Goal: Submit feedback/report problem

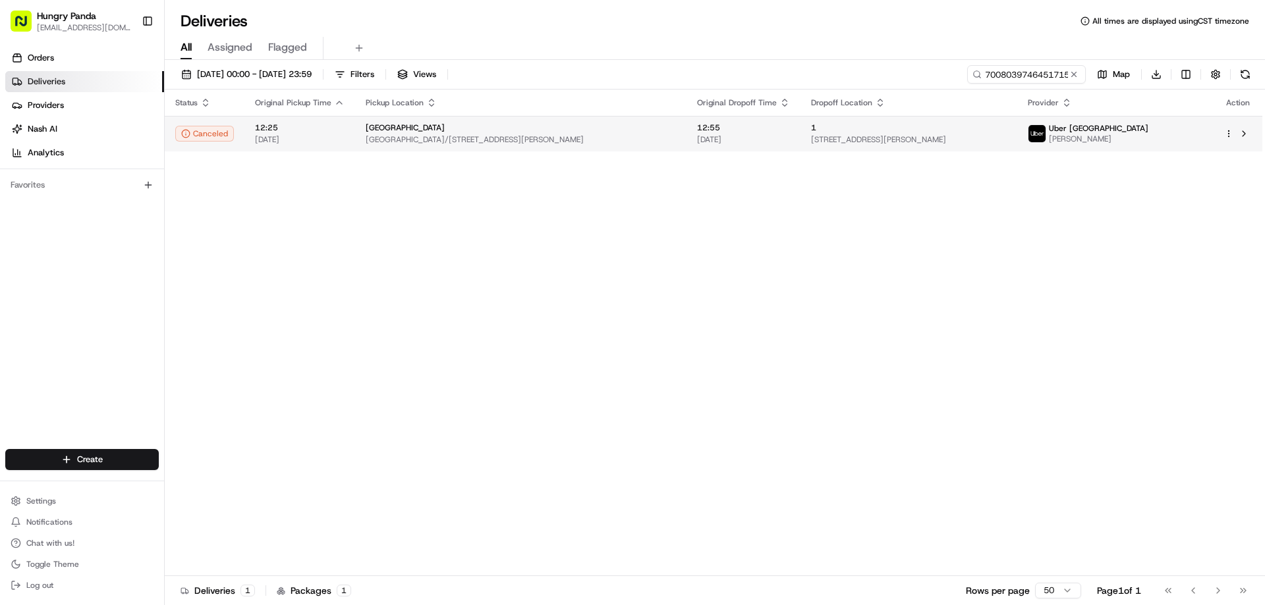
type input "7008039746451715551209"
click at [632, 136] on span "[GEOGRAPHIC_DATA]/[STREET_ADDRESS][PERSON_NAME]" at bounding box center [521, 139] width 310 height 11
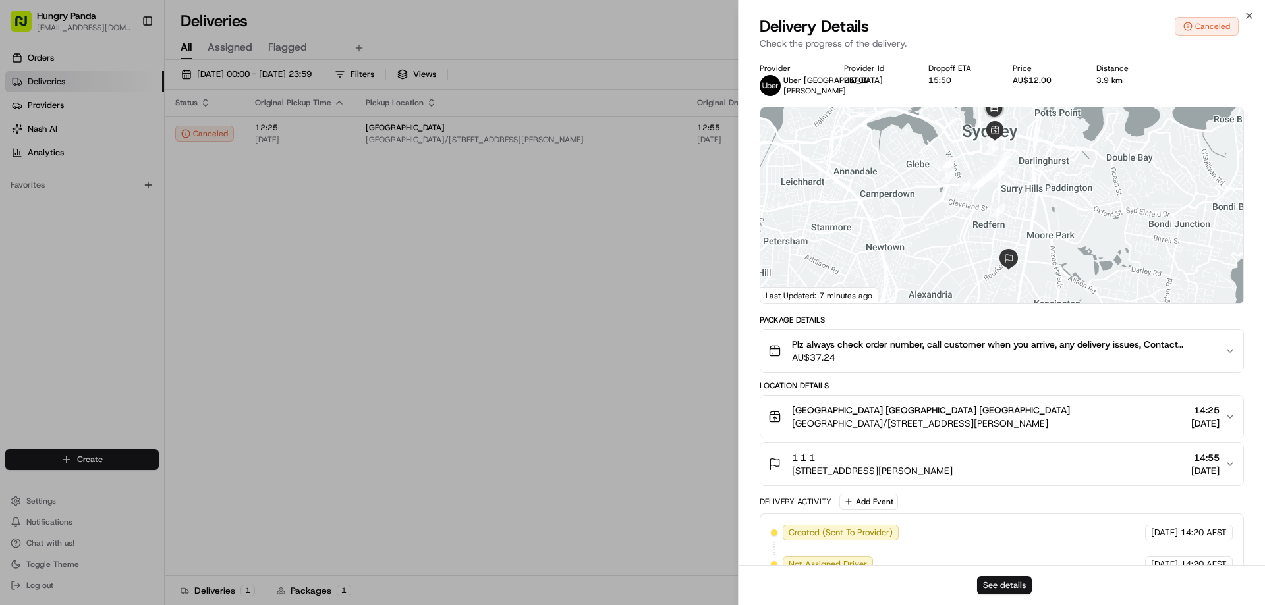
click at [999, 583] on button "See details" at bounding box center [1004, 585] width 55 height 18
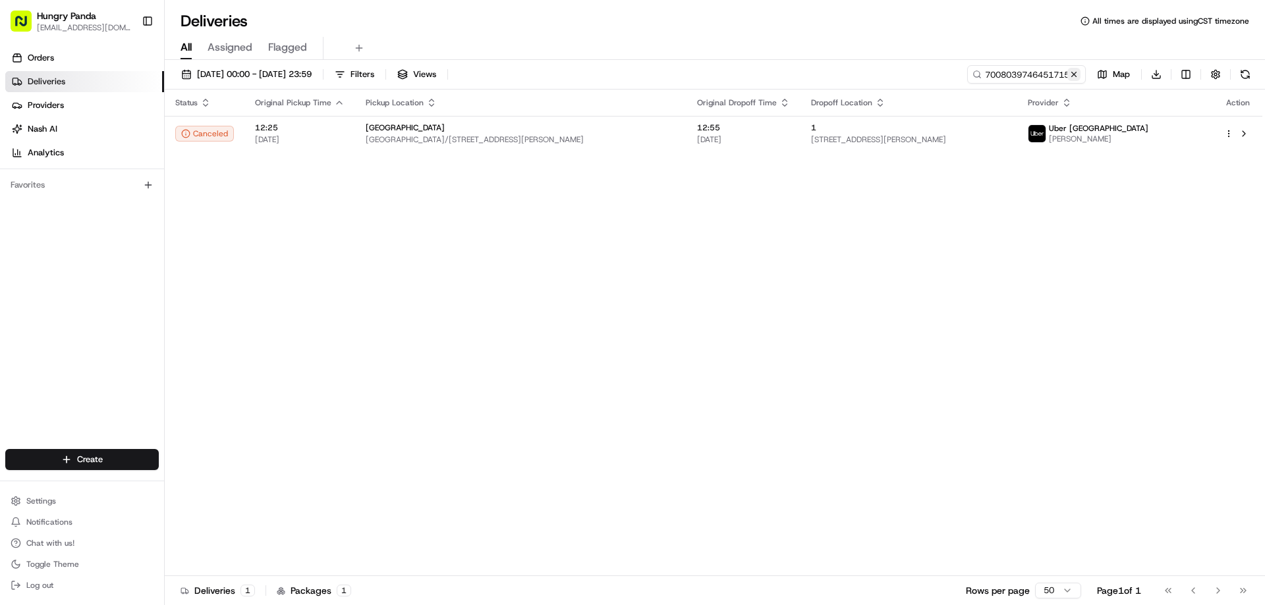
click at [1074, 80] on button at bounding box center [1073, 74] width 13 height 13
click at [1074, 80] on input at bounding box center [1007, 74] width 158 height 18
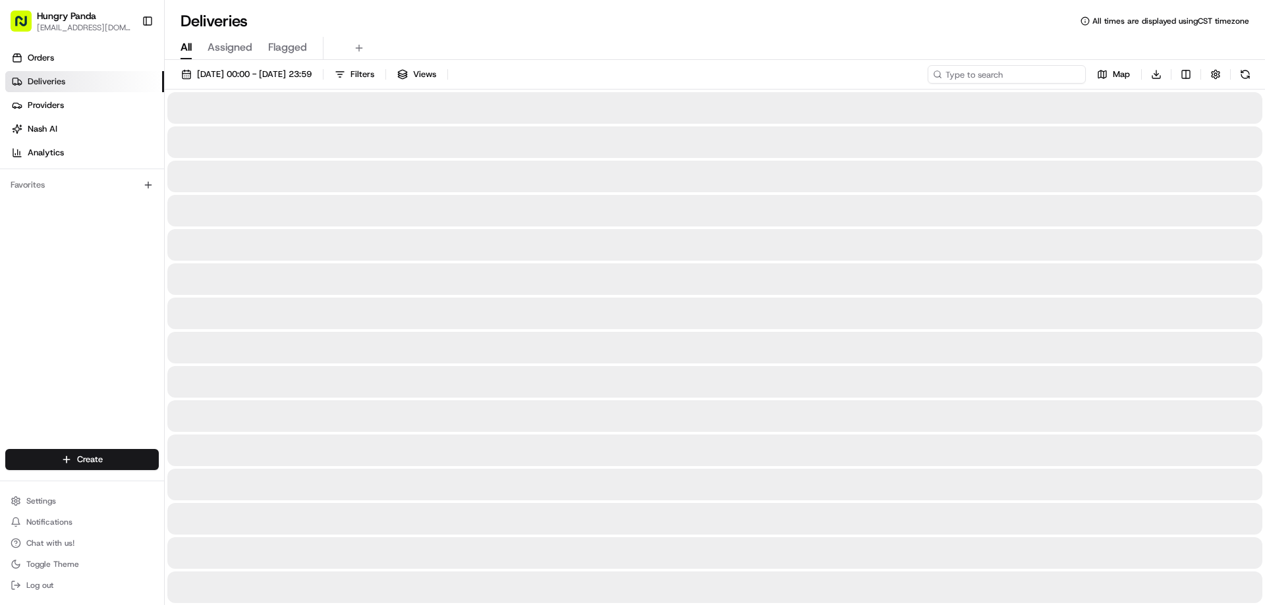
paste input "9009091256856786541348"
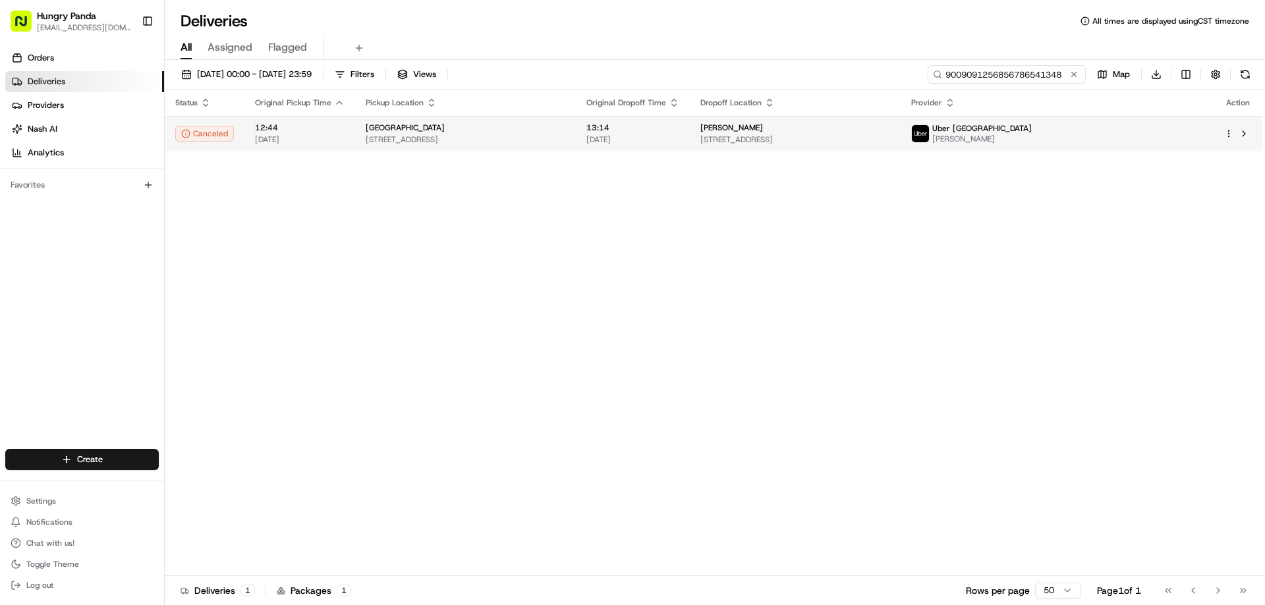
type input "9009091256856786541348"
click at [679, 126] on span "13:14" at bounding box center [632, 128] width 93 height 11
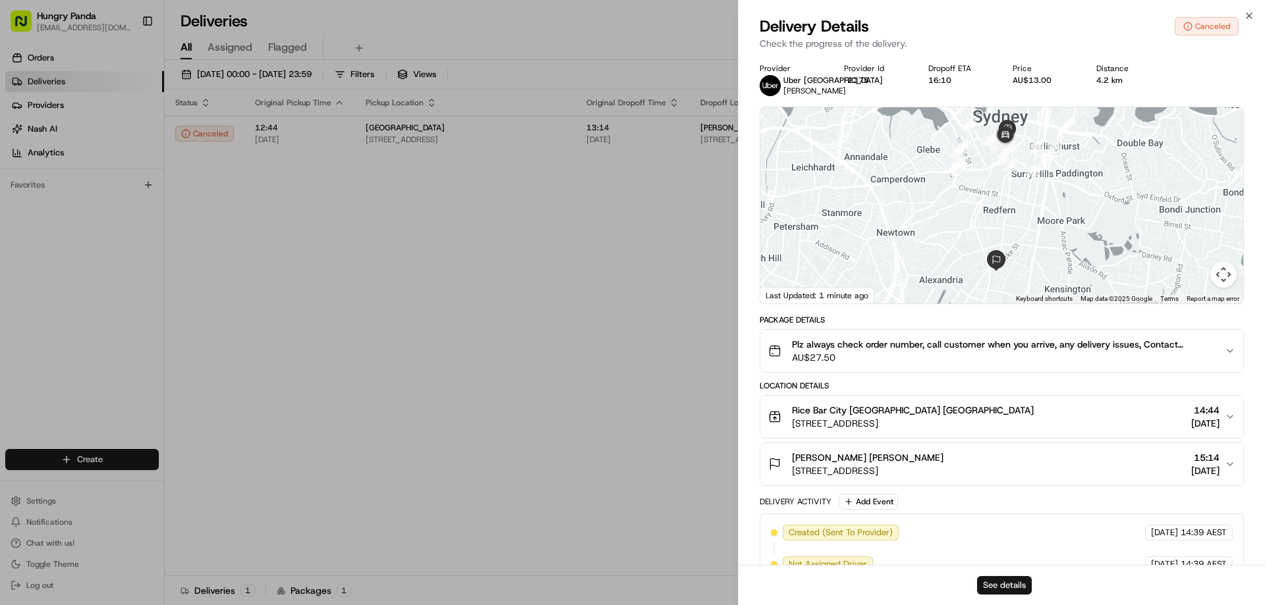
click at [1024, 582] on button "See details" at bounding box center [1004, 585] width 55 height 18
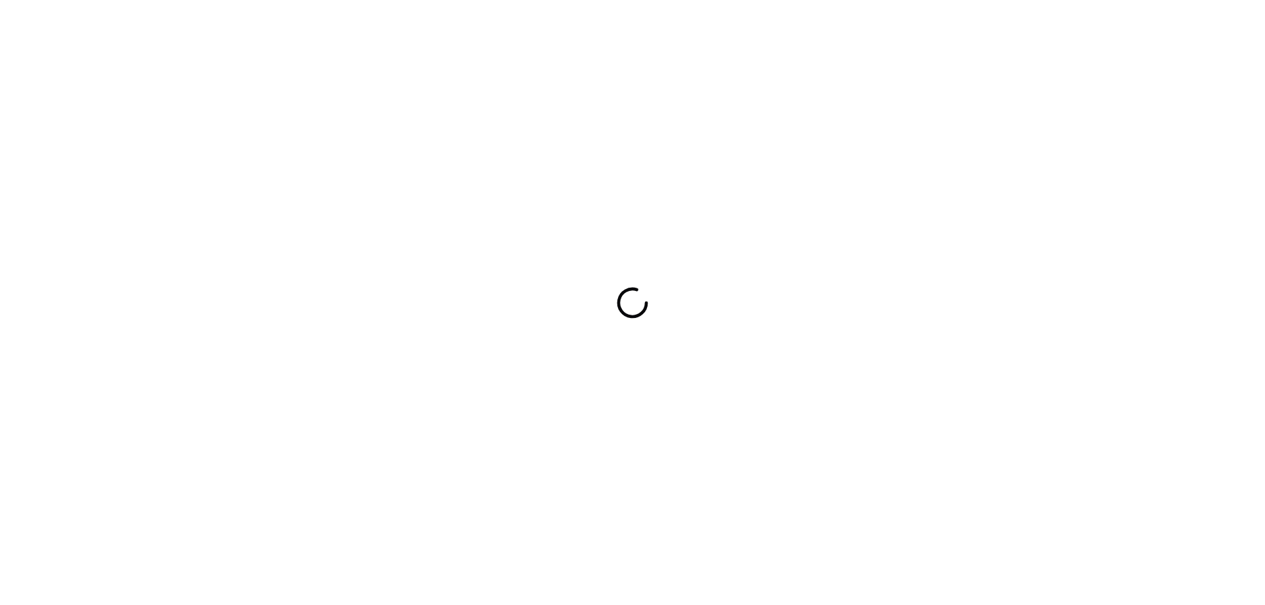
click at [831, 349] on div at bounding box center [632, 302] width 1265 height 605
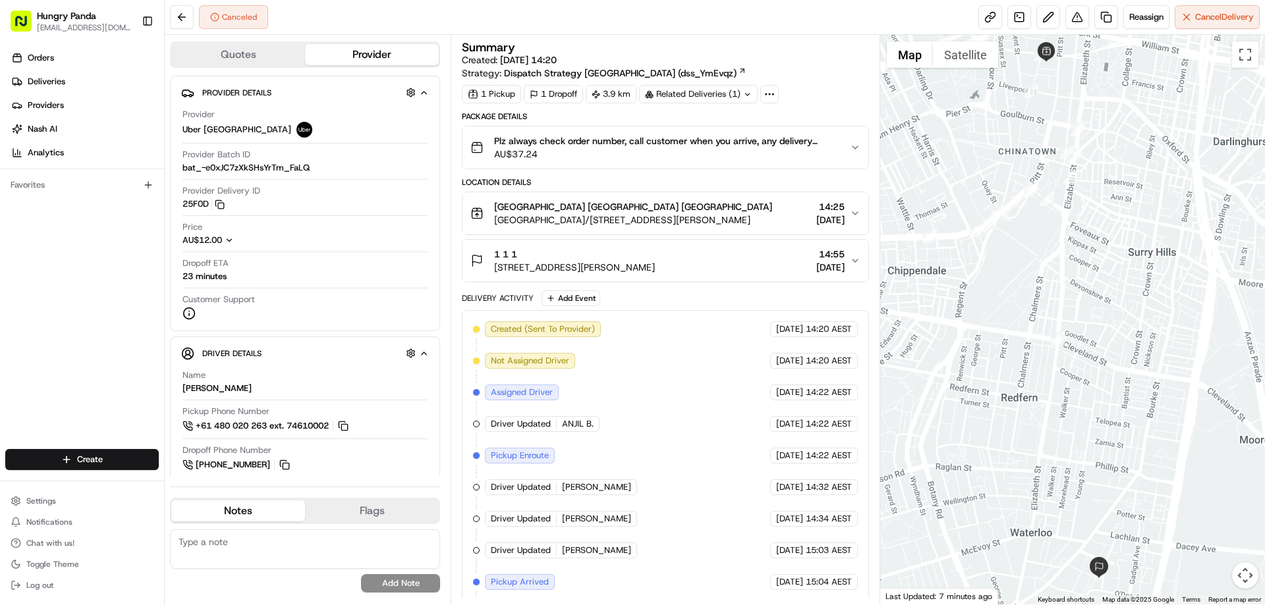
click at [855, 147] on icon "button" at bounding box center [855, 147] width 11 height 11
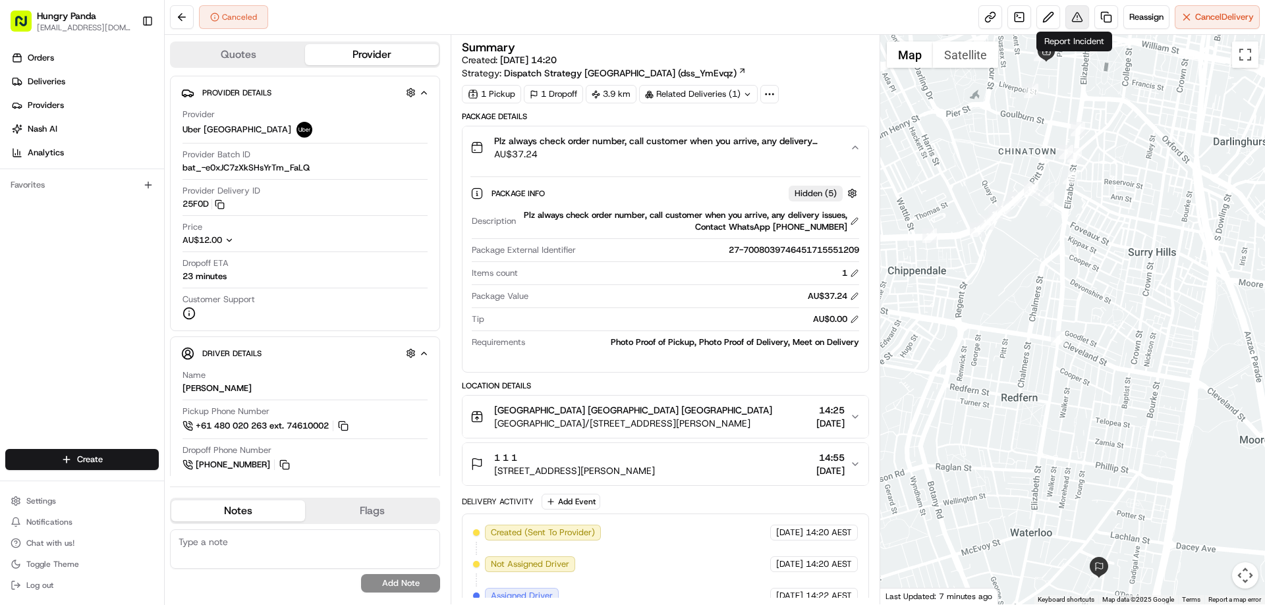
click at [1074, 25] on button at bounding box center [1077, 17] width 24 height 24
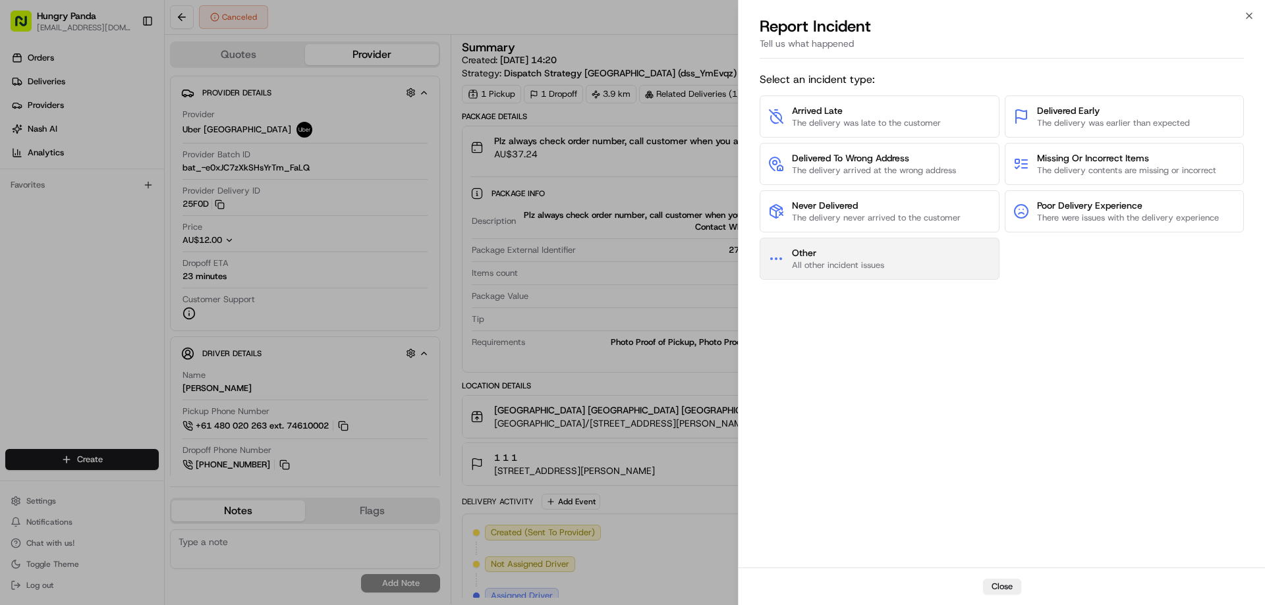
click at [839, 257] on span "Other" at bounding box center [838, 252] width 92 height 13
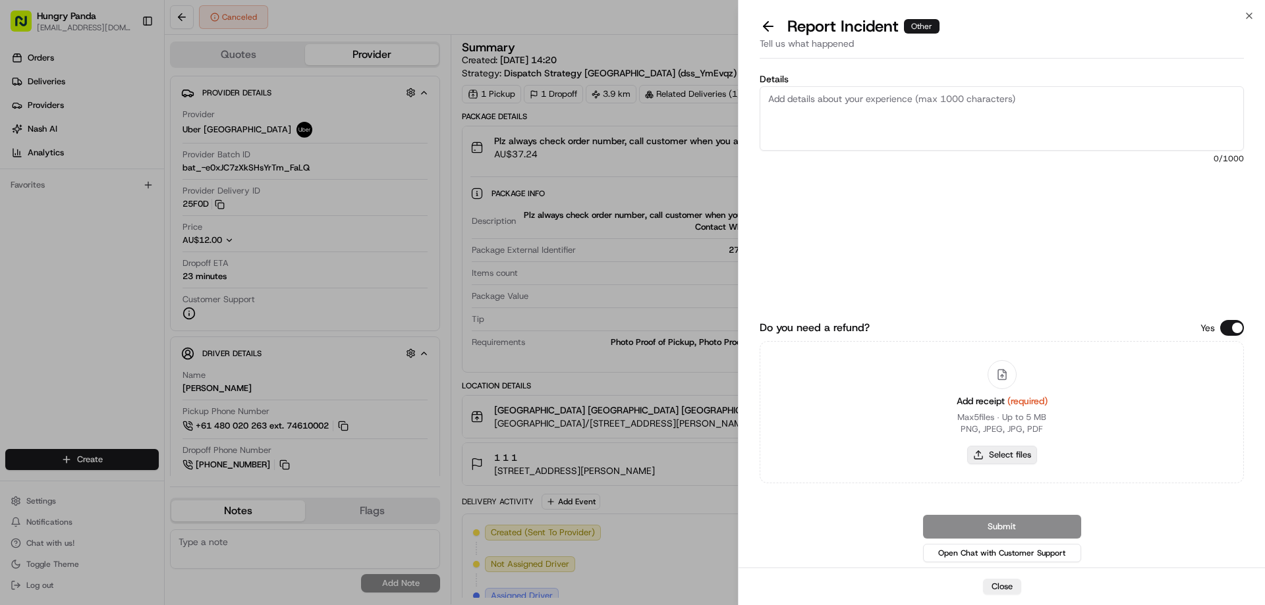
click at [1007, 461] on button "Select files" at bounding box center [1002, 455] width 70 height 18
type input "C:\fakepath\screenshot_2025-08-24_15-26-17.png"
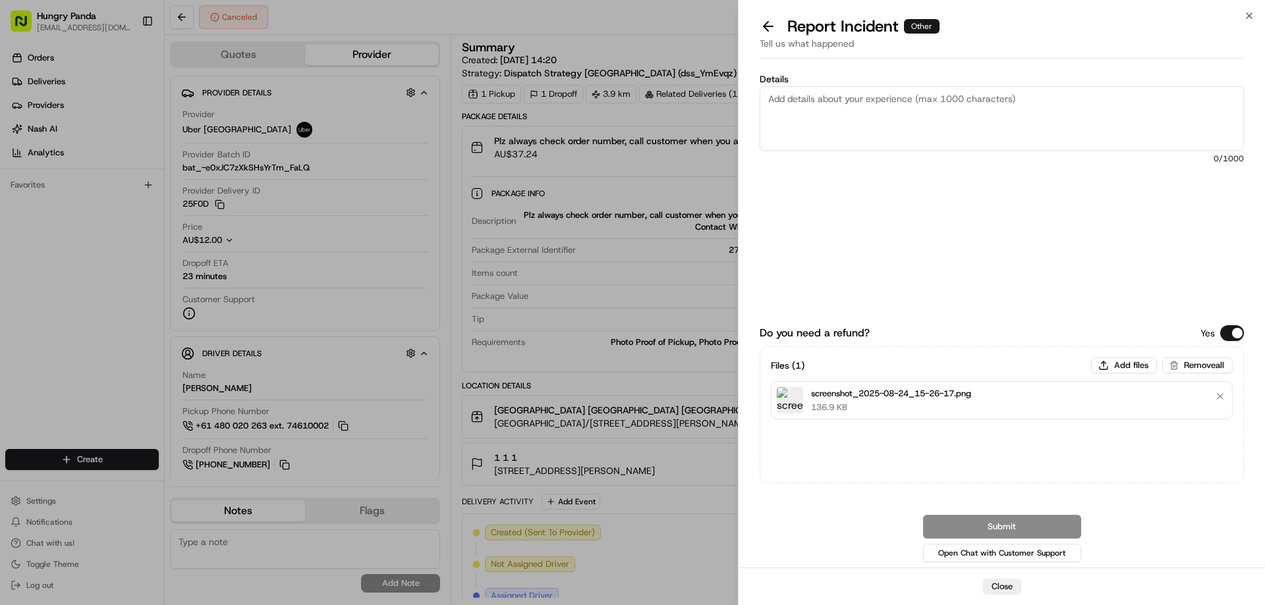
drag, startPoint x: 869, startPoint y: 96, endPoint x: 926, endPoint y: 132, distance: 67.2
click at [869, 96] on textarea "Details" at bounding box center [1002, 118] width 484 height 65
paste textarea "The order pickup was seriously overdue. The order log showed that the rider rec…"
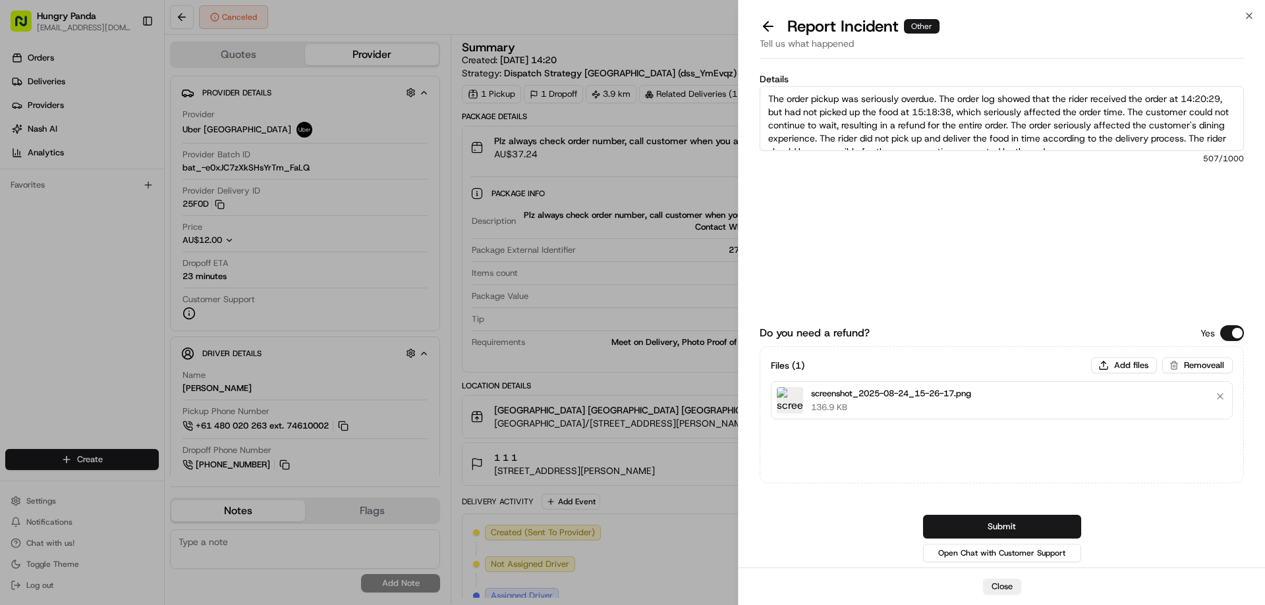
scroll to position [7, 0]
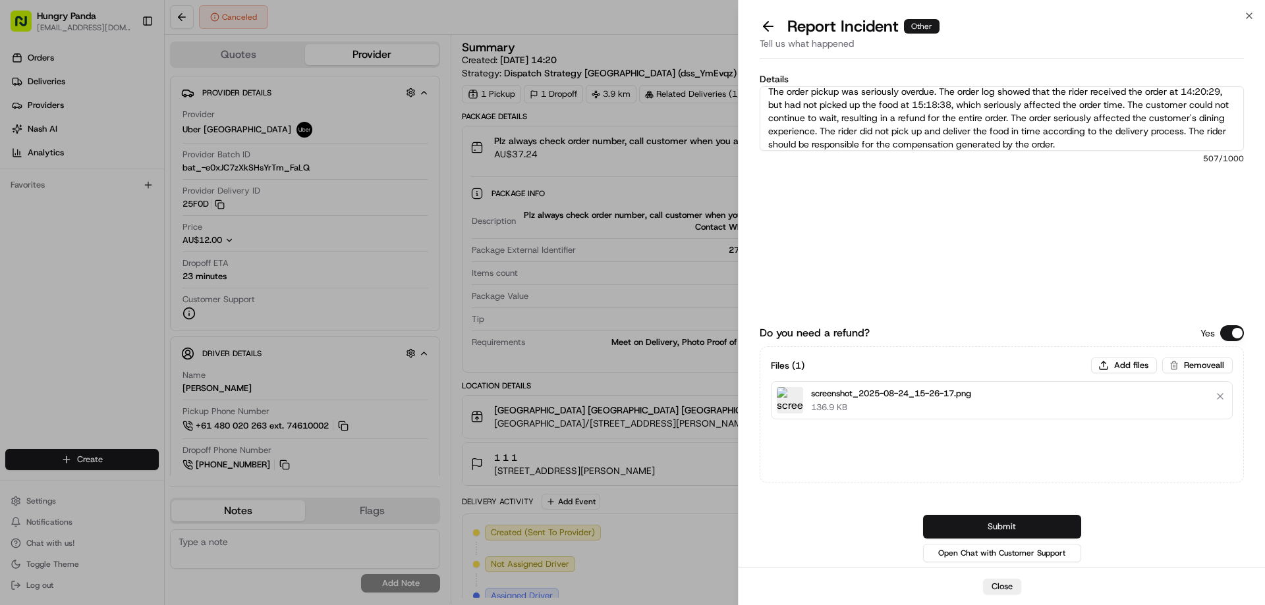
type textarea "The order pickup was seriously overdue. The order log showed that the rider rec…"
click at [1013, 525] on button "Submit" at bounding box center [1002, 527] width 158 height 24
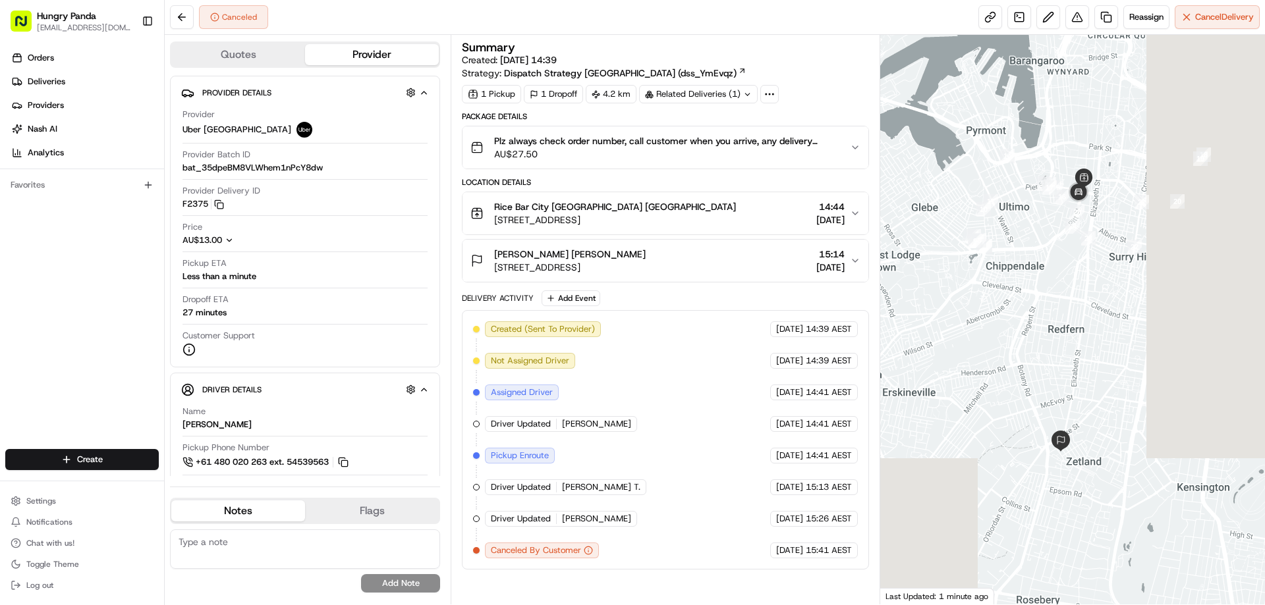
click at [854, 139] on button "Plz always check order number, call customer when you arrive, any delivery issu…" at bounding box center [664, 147] width 405 height 42
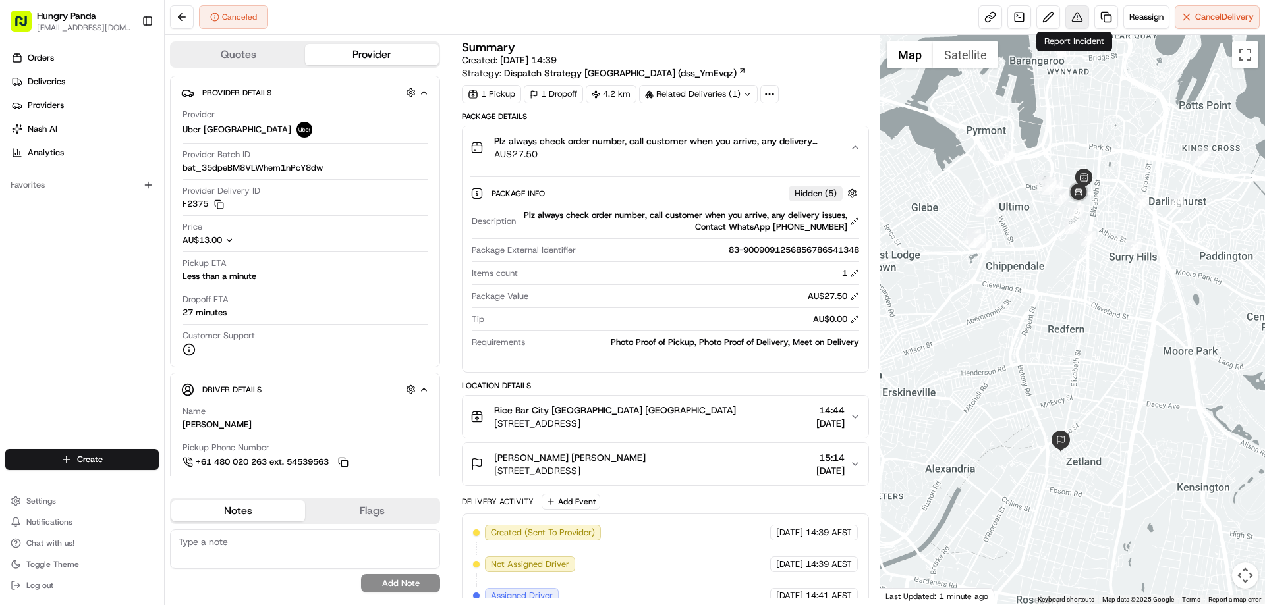
click at [1076, 9] on button at bounding box center [1077, 17] width 24 height 24
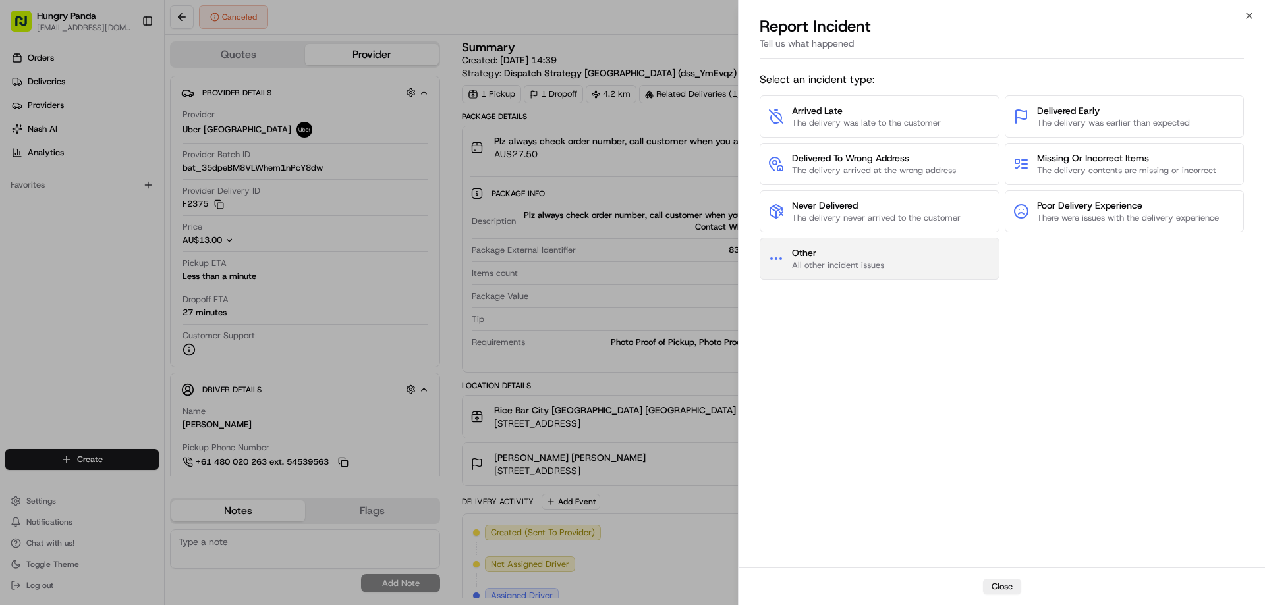
click at [873, 250] on span "Other" at bounding box center [838, 252] width 92 height 13
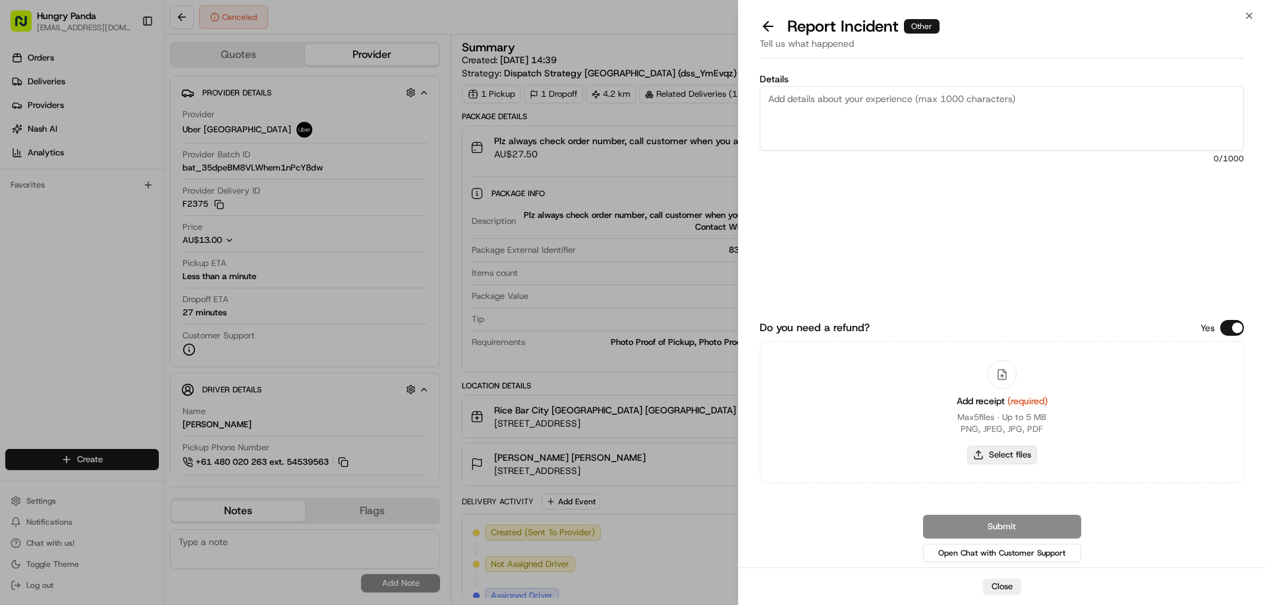
click at [999, 453] on button "Select files" at bounding box center [1002, 455] width 70 height 18
type input "C:\fakepath\screenshot_2025-08-24_15-42-57.png"
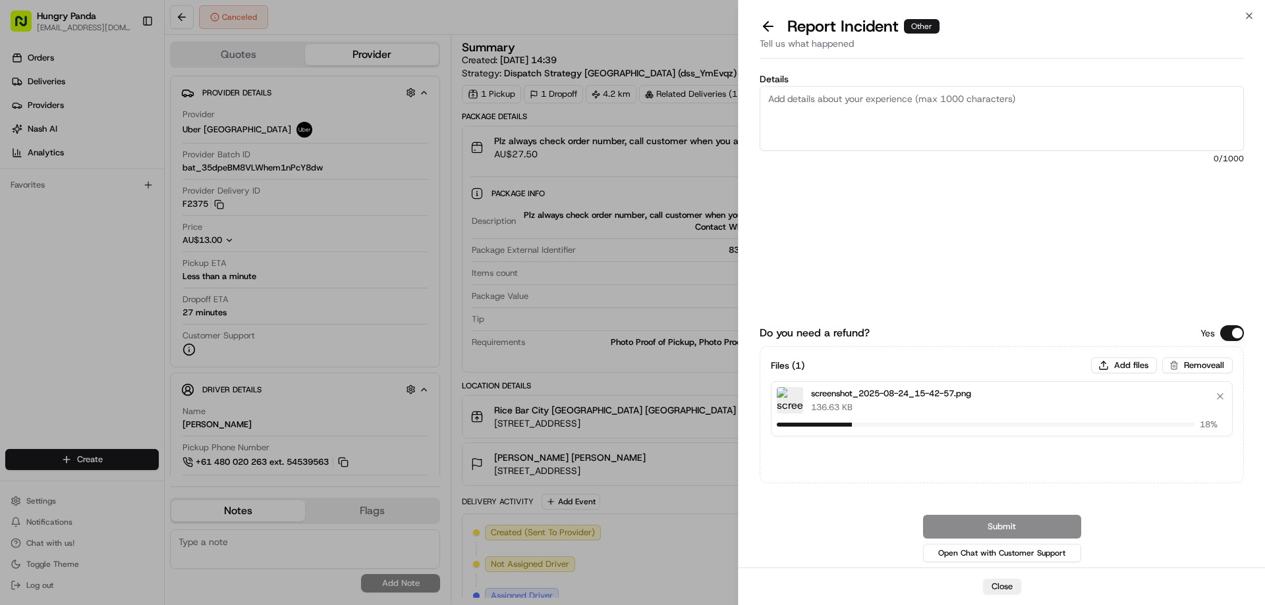
drag, startPoint x: 892, startPoint y: 116, endPoint x: 979, endPoint y: 5, distance: 141.3
click at [892, 116] on textarea "Details" at bounding box center [1002, 118] width 484 height 65
click at [943, 90] on textarea "Details" at bounding box center [1002, 118] width 484 height 65
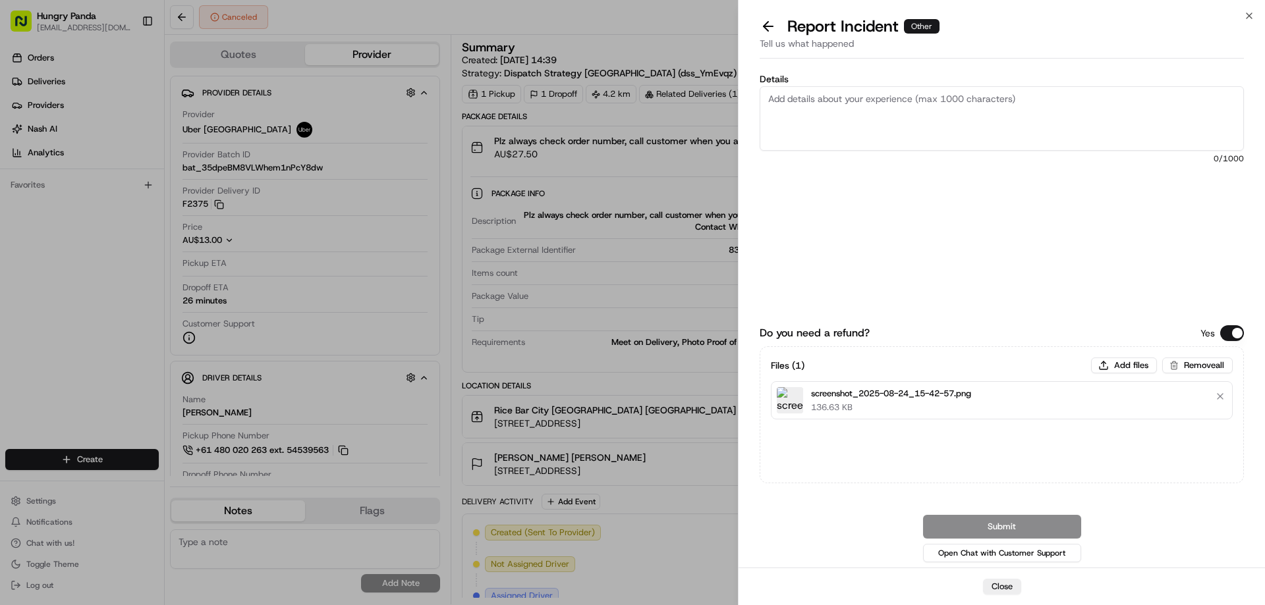
paste textarea "The order pickup was seriously overdue. The order log showed that the rider rec…"
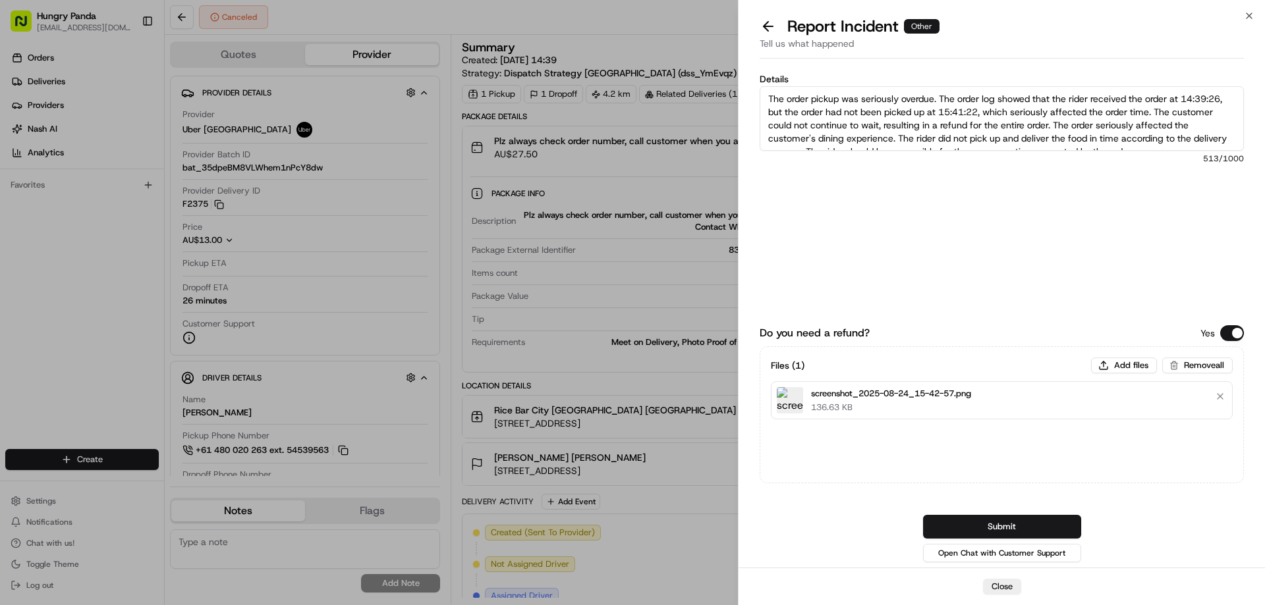
scroll to position [7, 0]
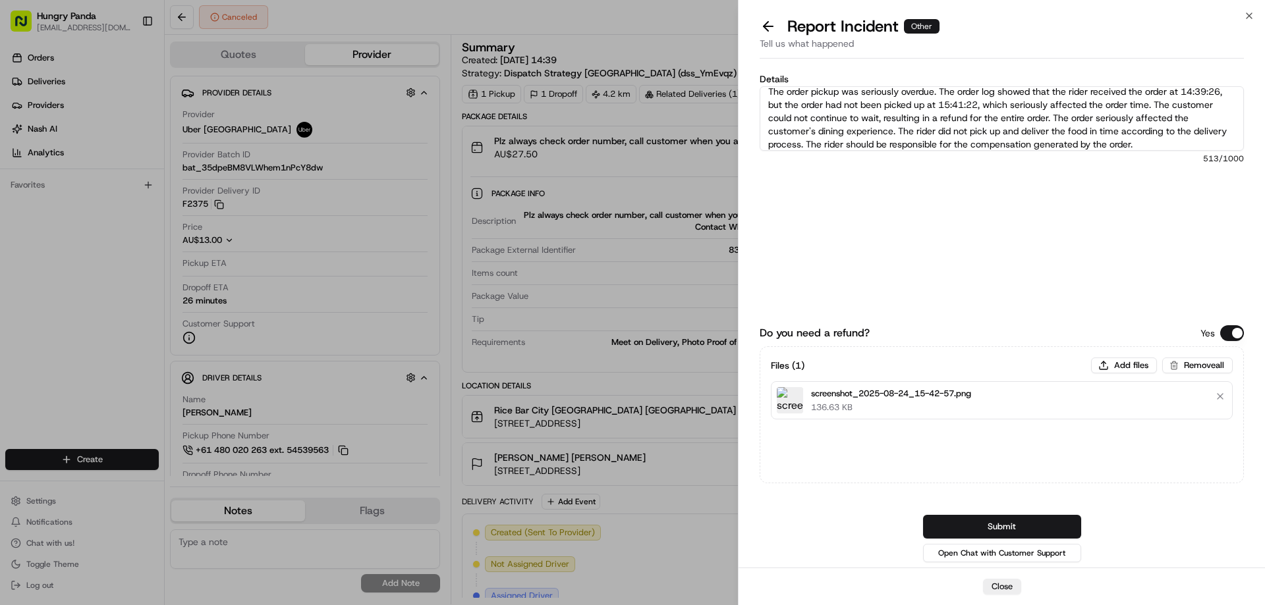
type textarea "The order pickup was seriously overdue. The order log showed that the rider rec…"
click at [1033, 526] on button "Submit" at bounding box center [1002, 527] width 158 height 24
